Goal: Navigation & Orientation: Find specific page/section

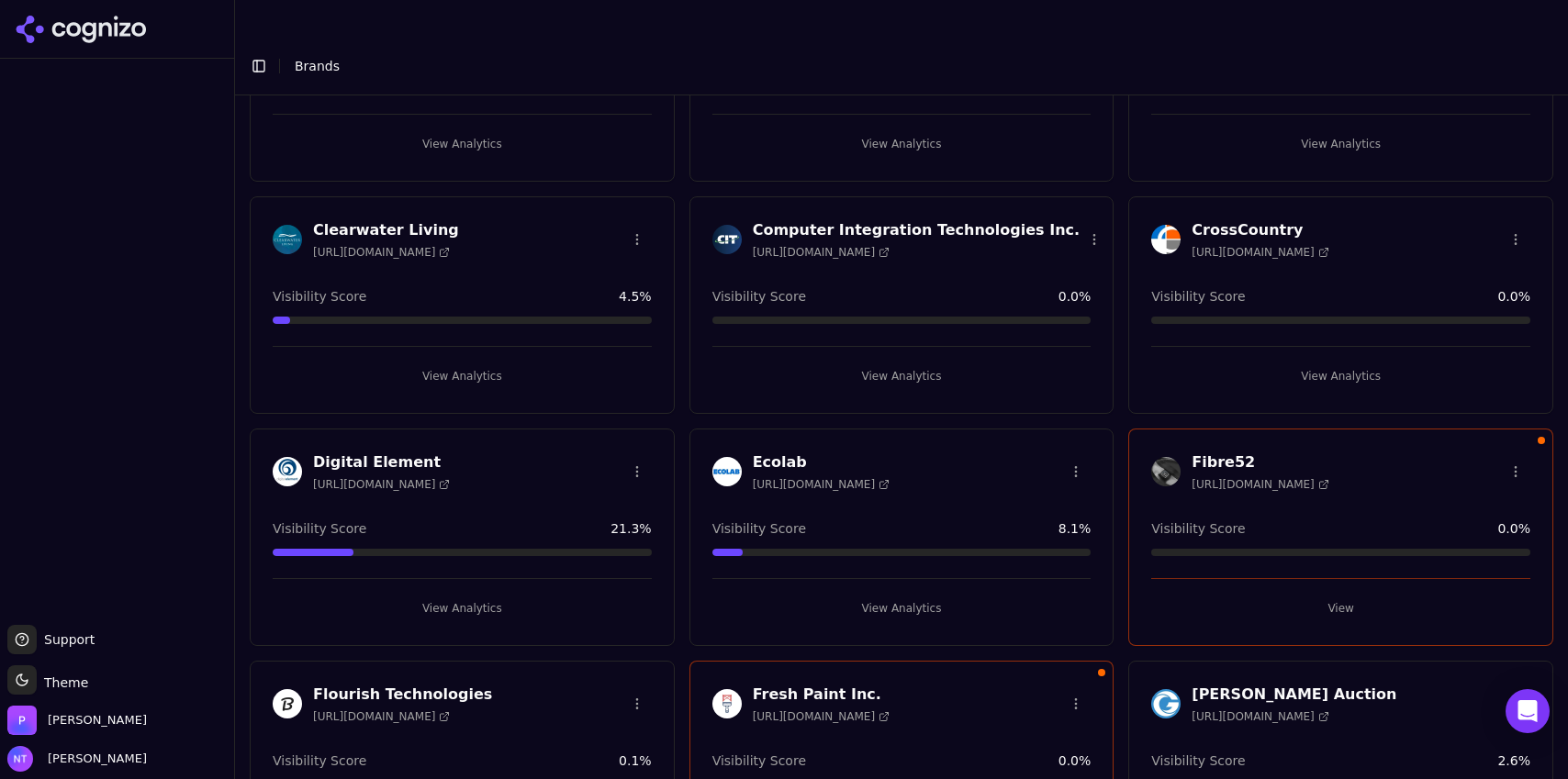
scroll to position [624, 0]
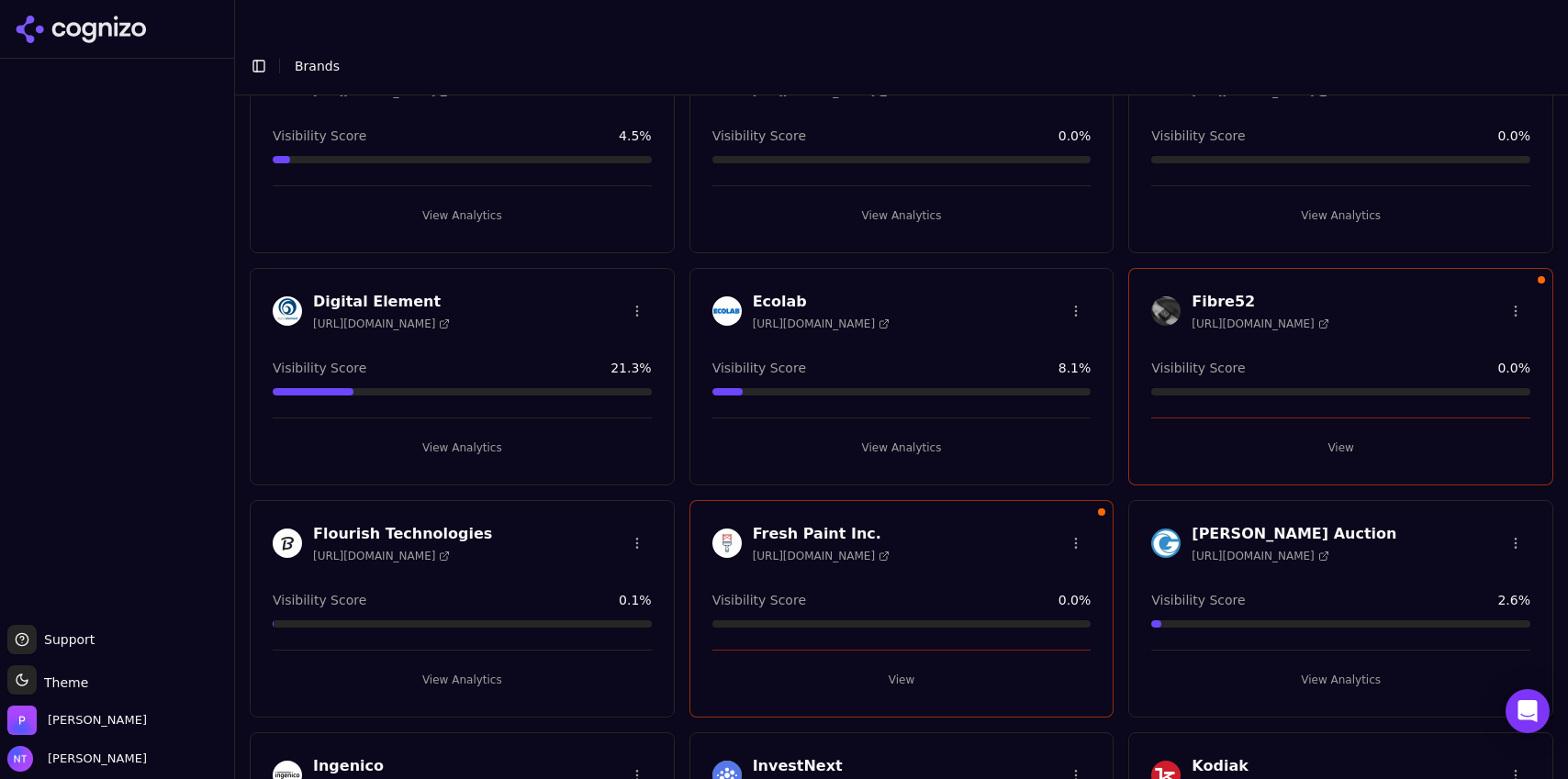
click at [1313, 434] on button "View" at bounding box center [1340, 448] width 379 height 29
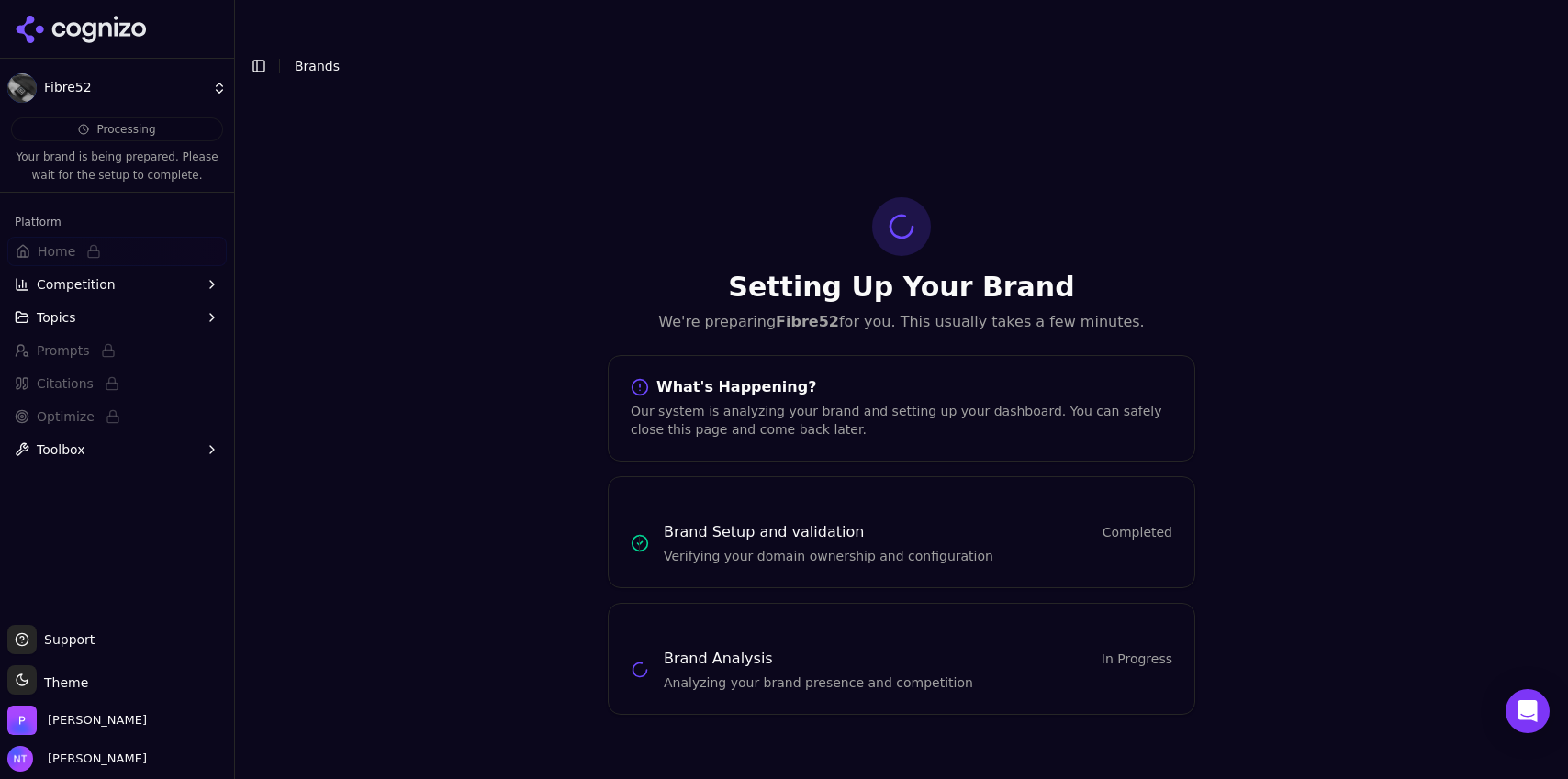
click at [98, 318] on button "Topics" at bounding box center [117, 316] width 219 height 29
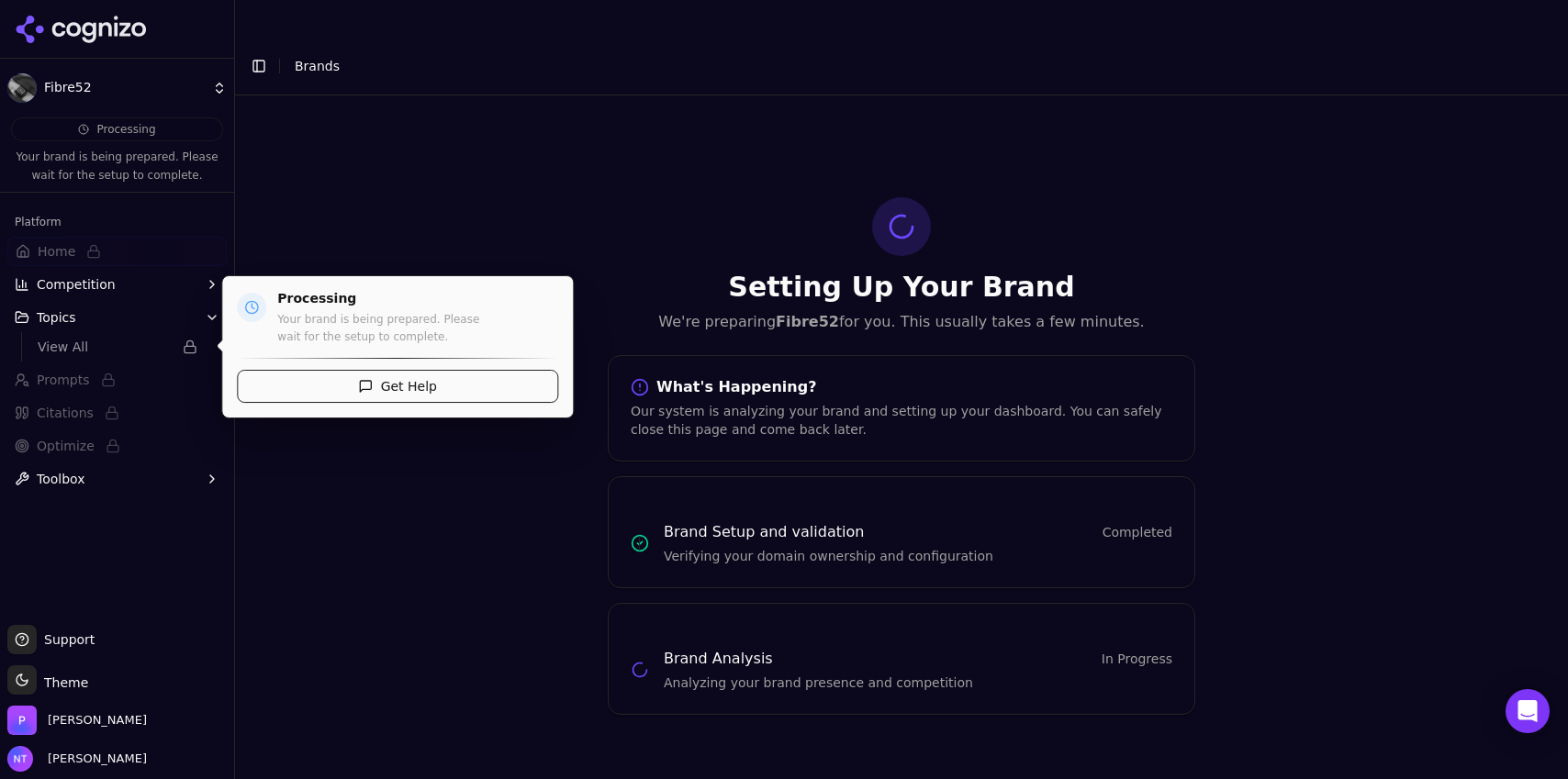
click at [96, 348] on span "View All" at bounding box center [104, 347] width 134 height 19
